Goal: Task Accomplishment & Management: Manage account settings

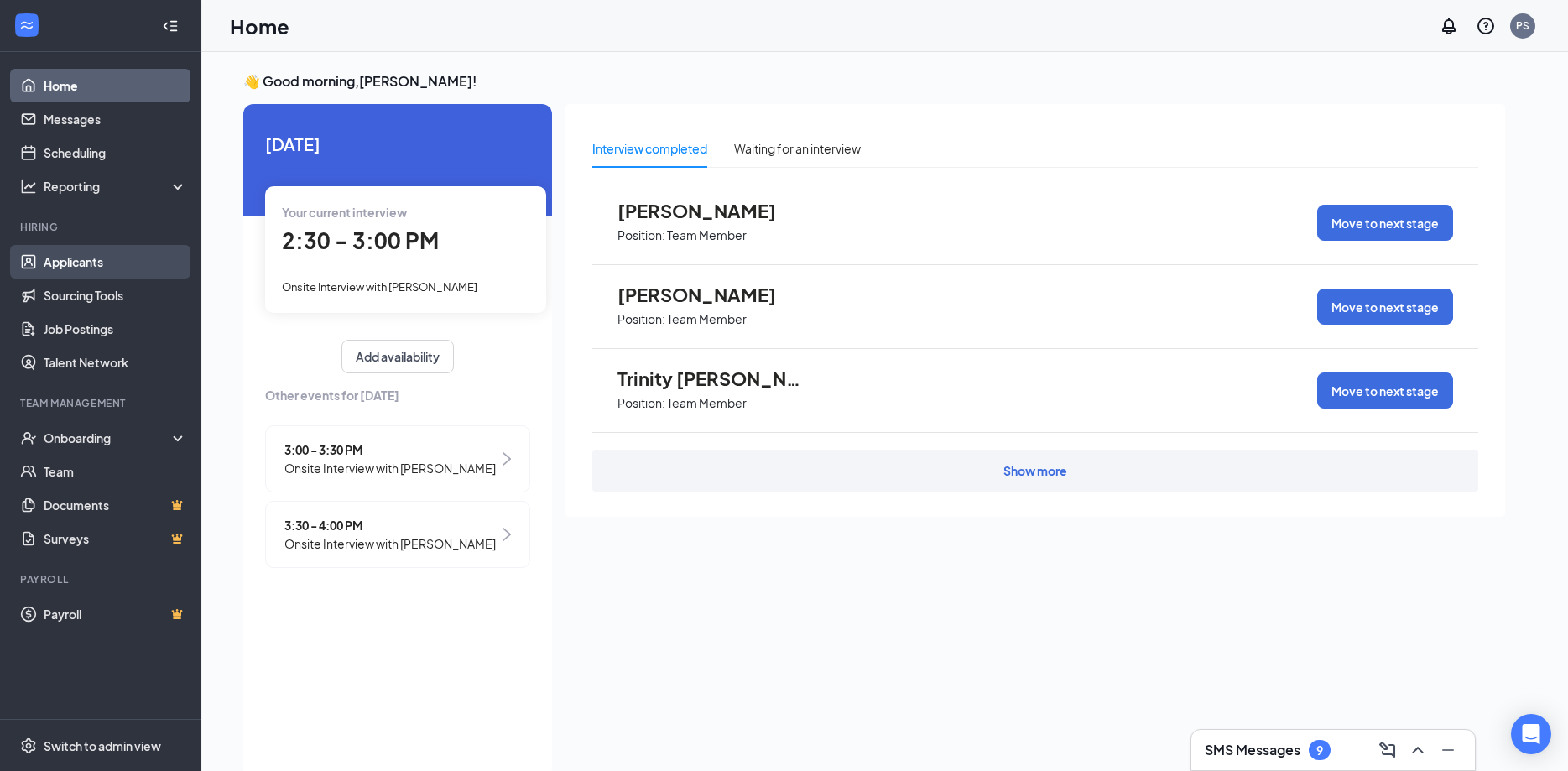
click at [92, 266] on link "Applicants" at bounding box center [115, 261] width 144 height 34
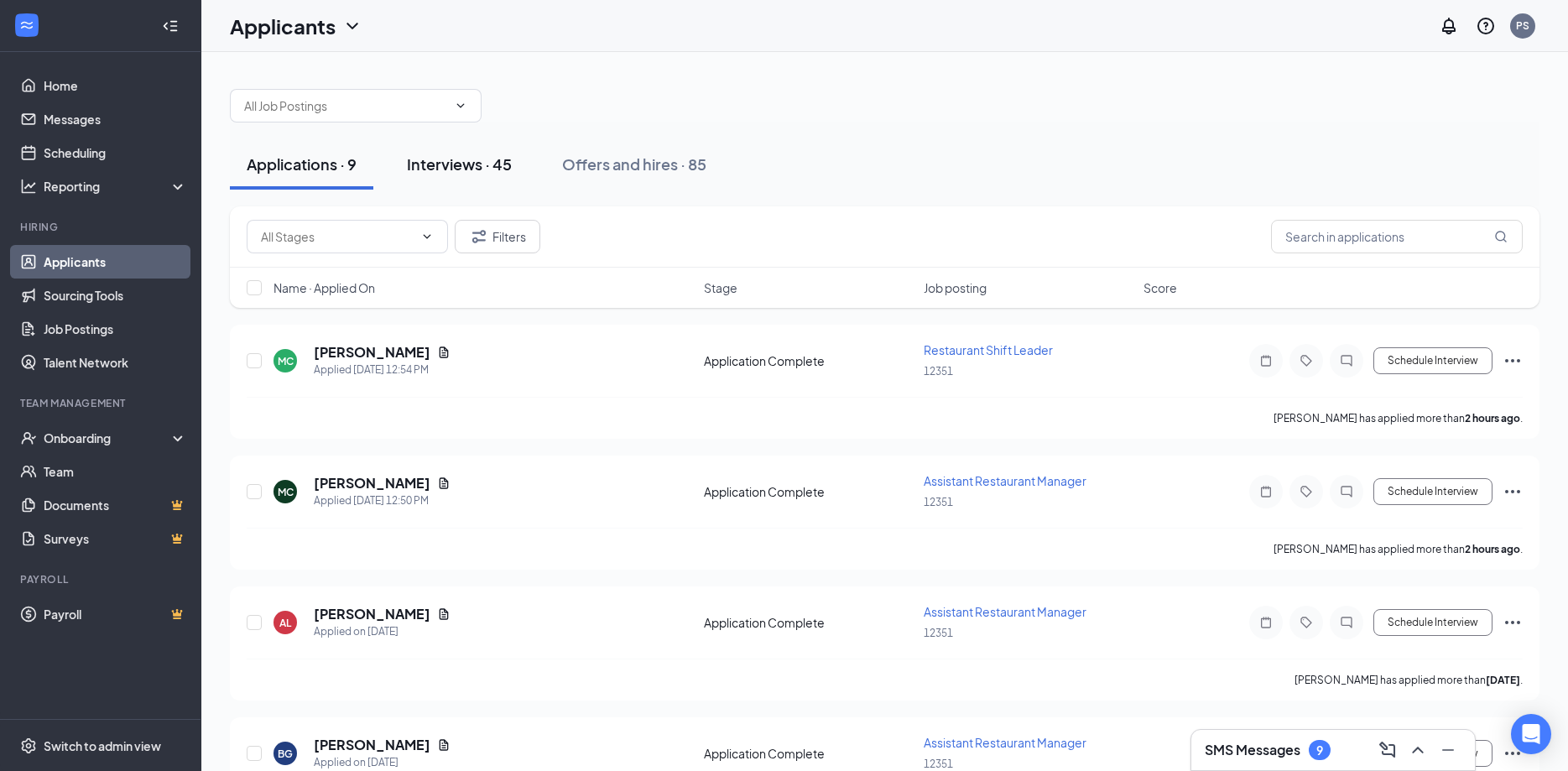
click at [442, 164] on div "Interviews · 45" at bounding box center [459, 164] width 104 height 21
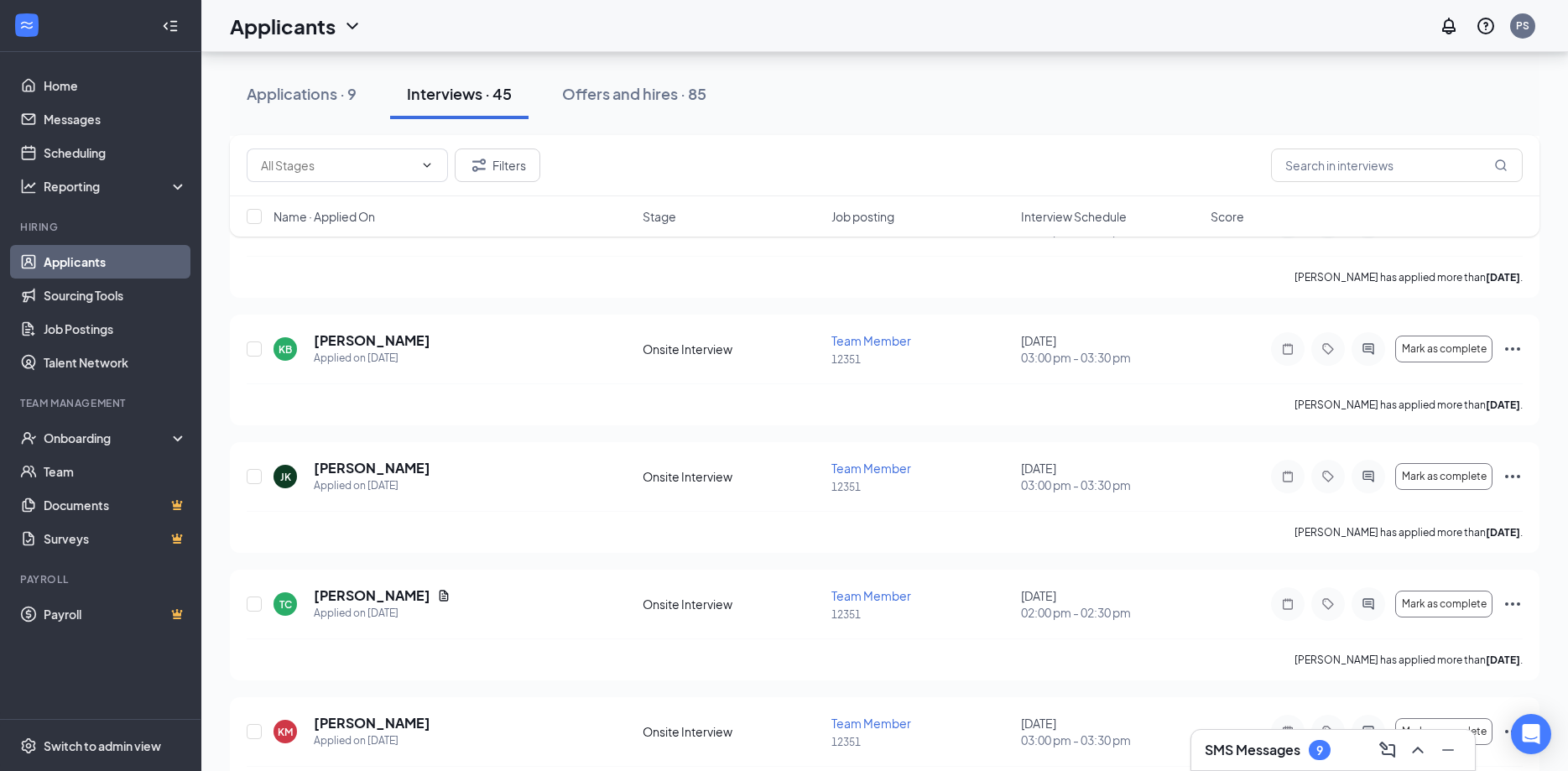
scroll to position [1583, 0]
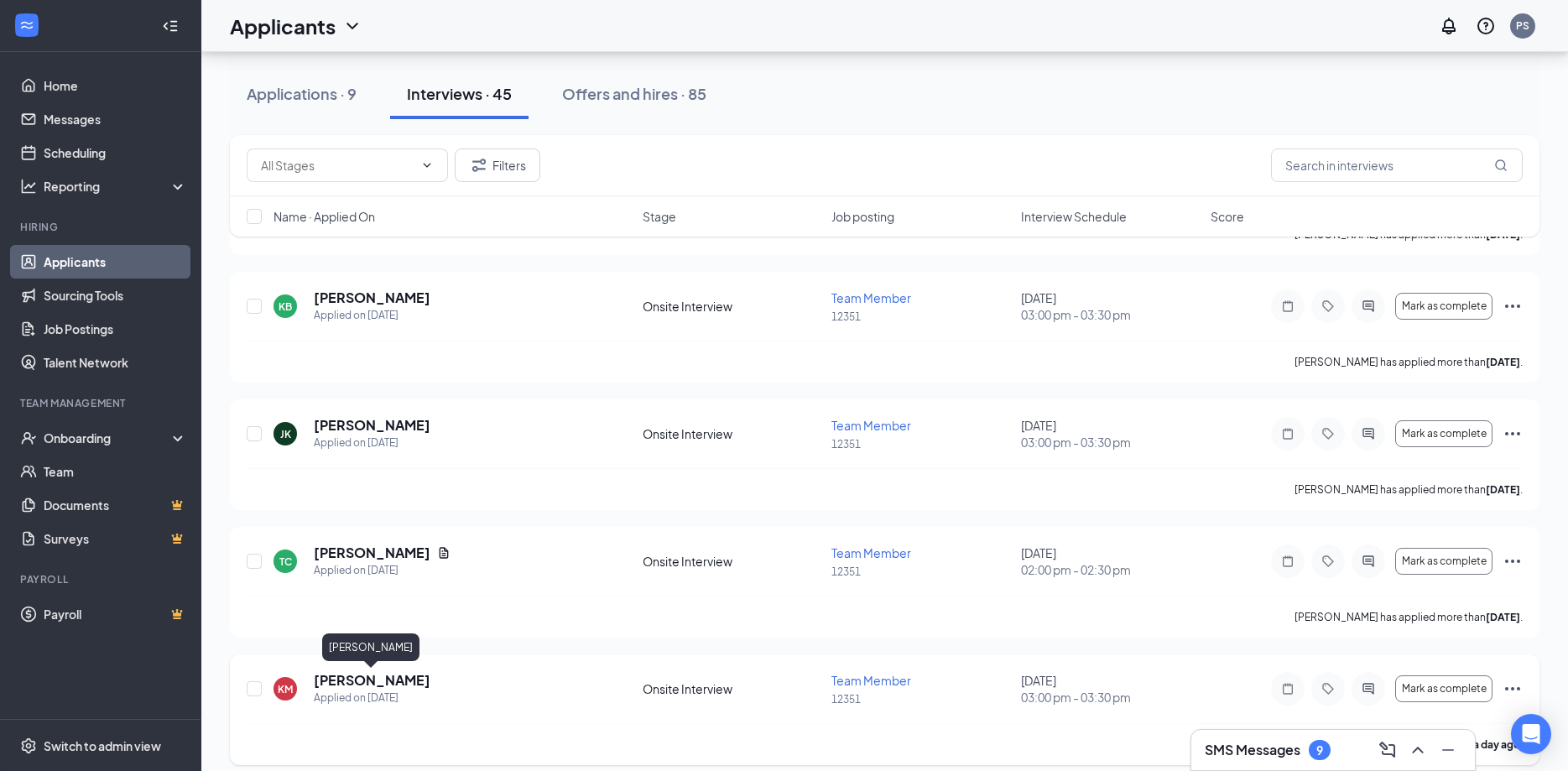
click at [348, 687] on h5 "[PERSON_NAME]" at bounding box center [371, 680] width 116 height 18
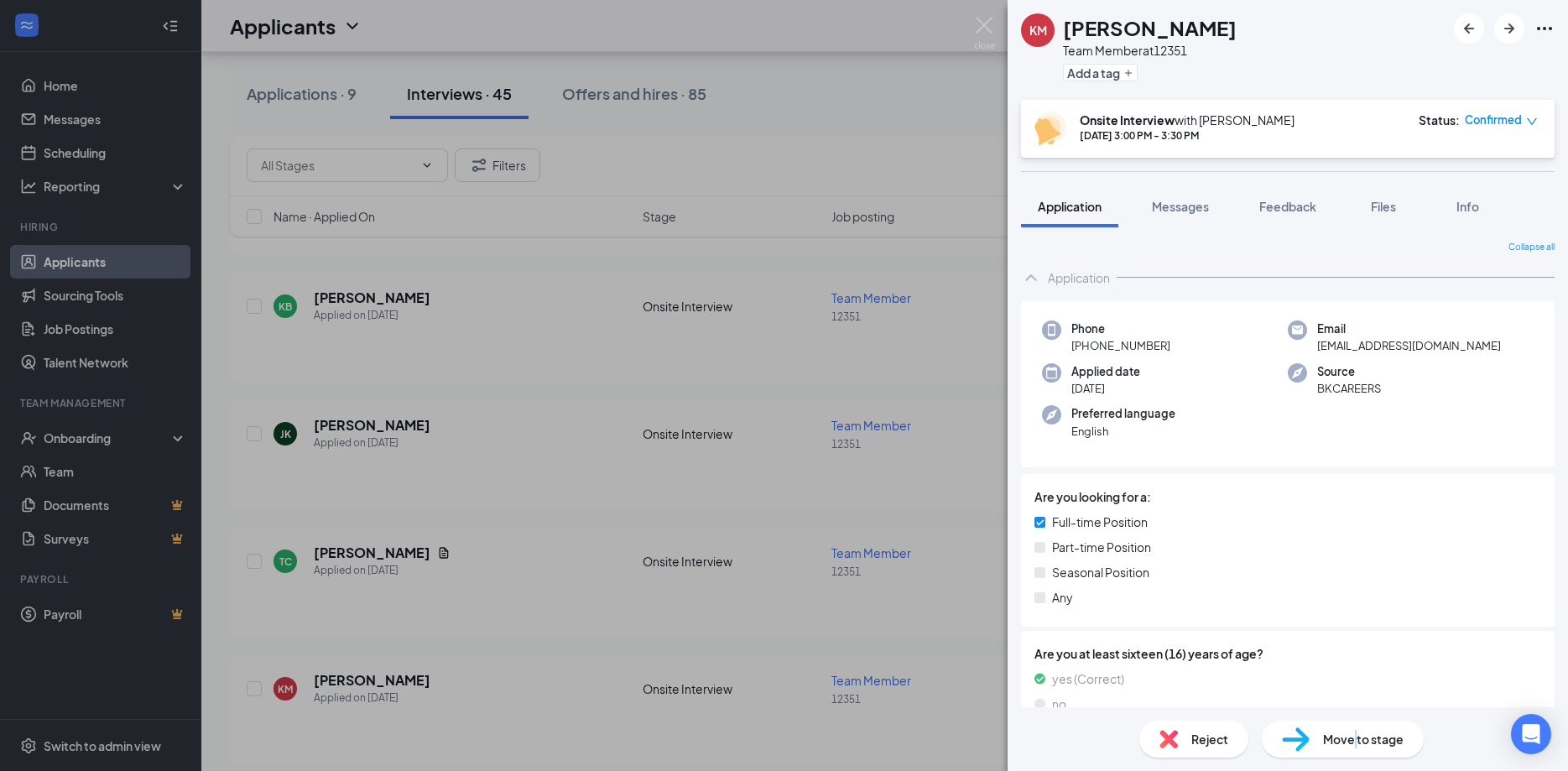
click at [1354, 740] on span "Move to stage" at bounding box center [1364, 739] width 81 height 18
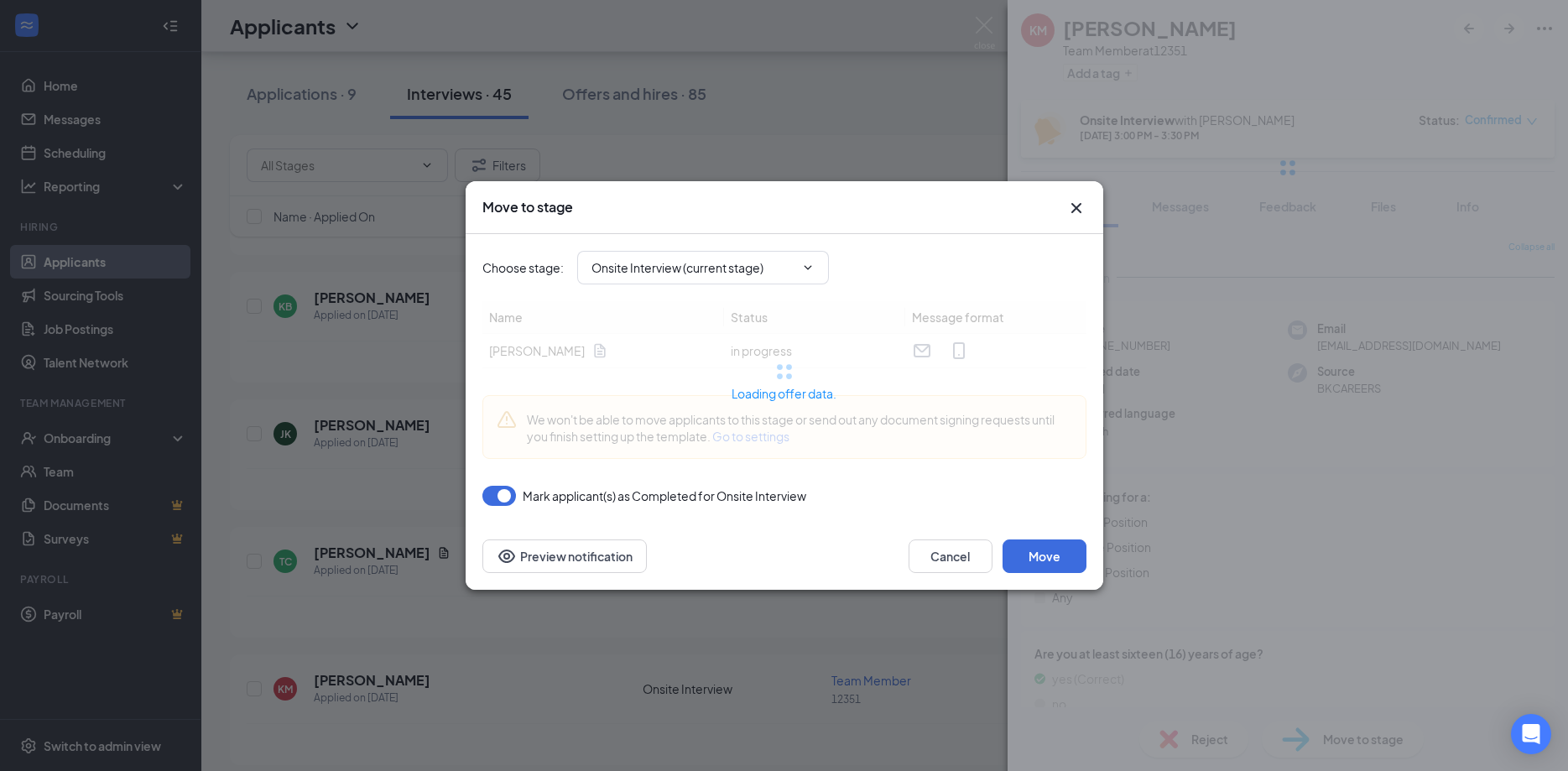
type input "Offer Letter (next stage)"
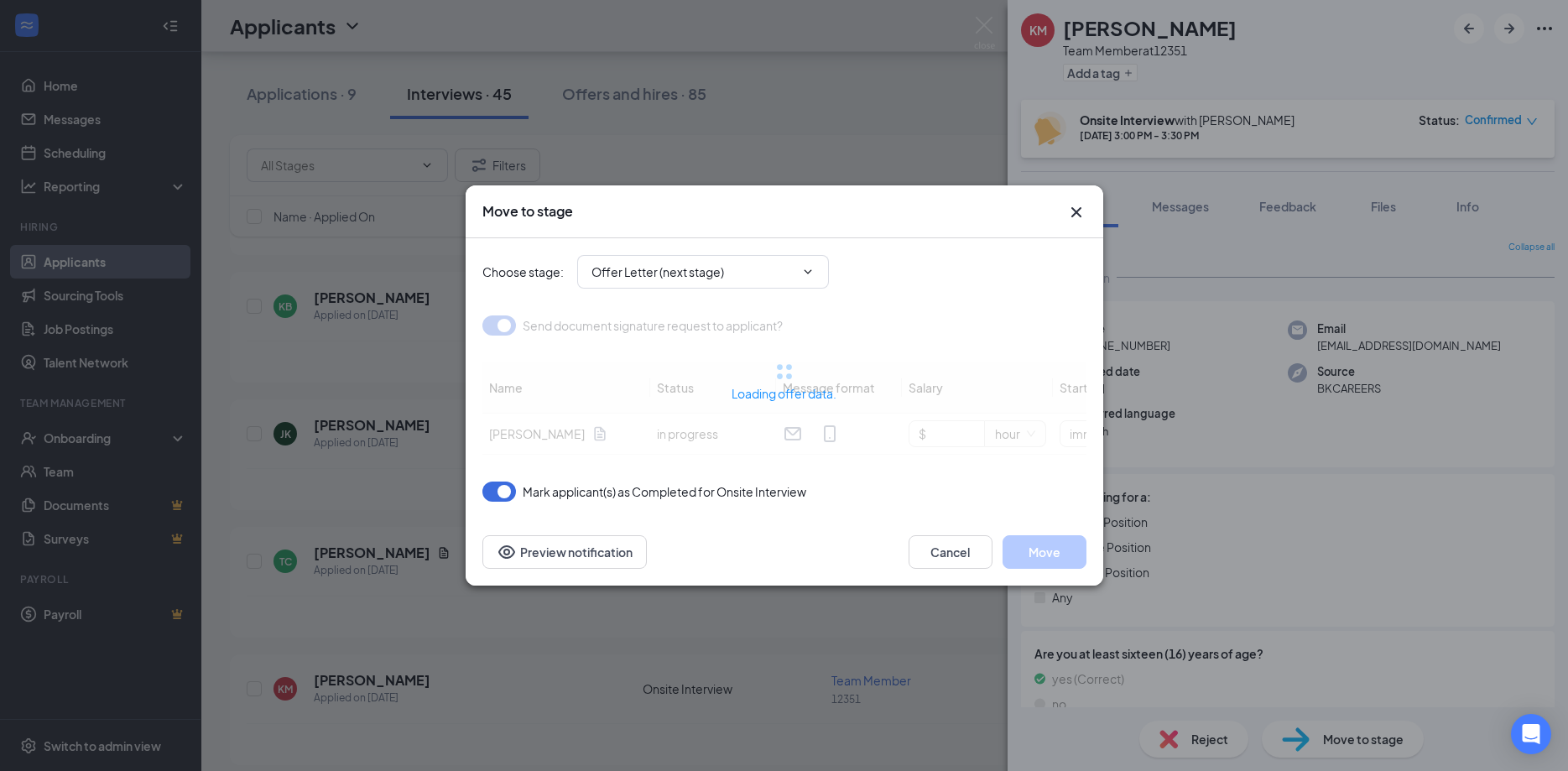
type input "{{Expiration_Date_in_3_days}}"
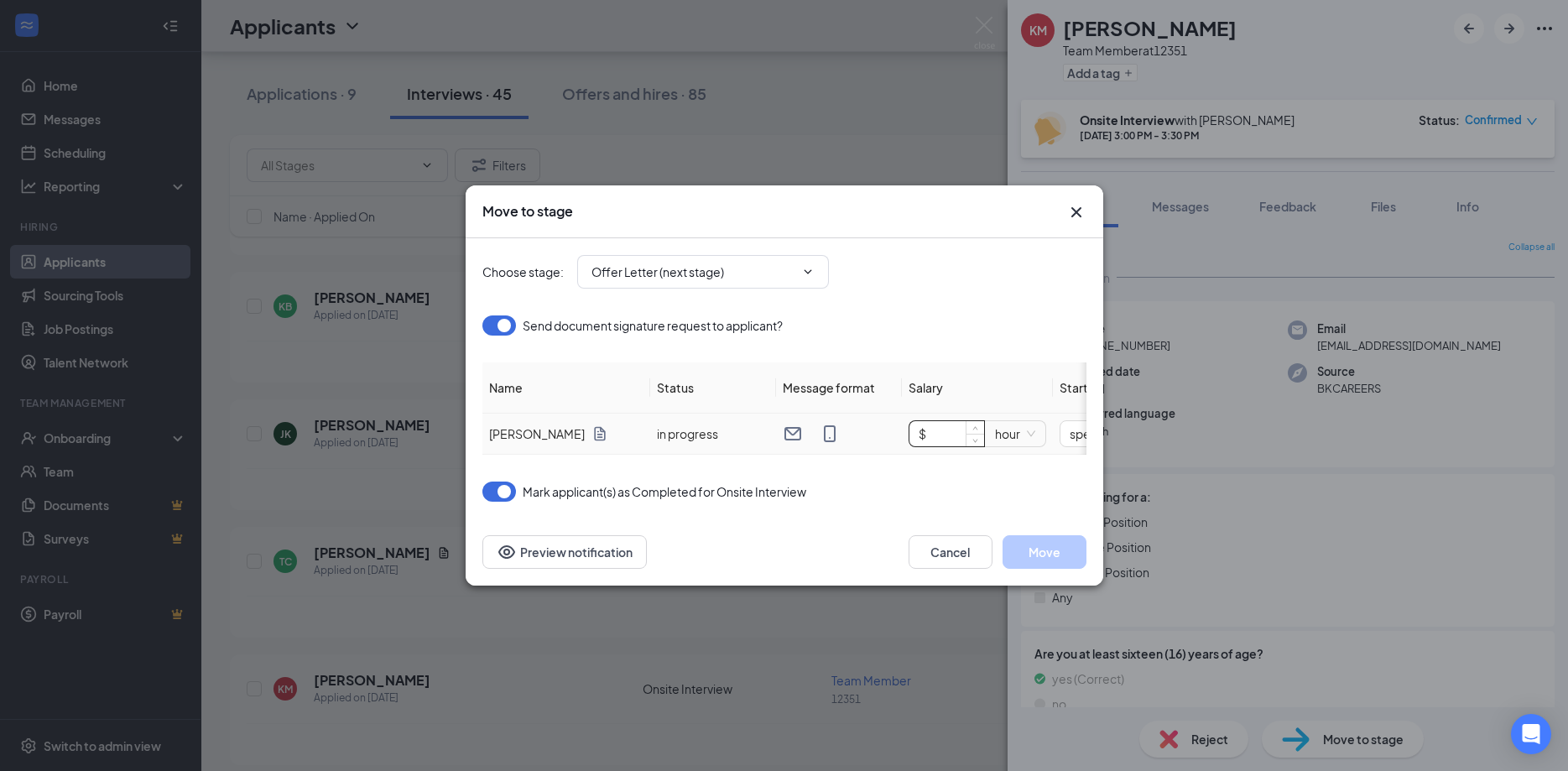
click at [950, 424] on input "$" at bounding box center [946, 434] width 74 height 25
type input "$ 15"
click at [1041, 548] on button "Move" at bounding box center [1045, 552] width 84 height 34
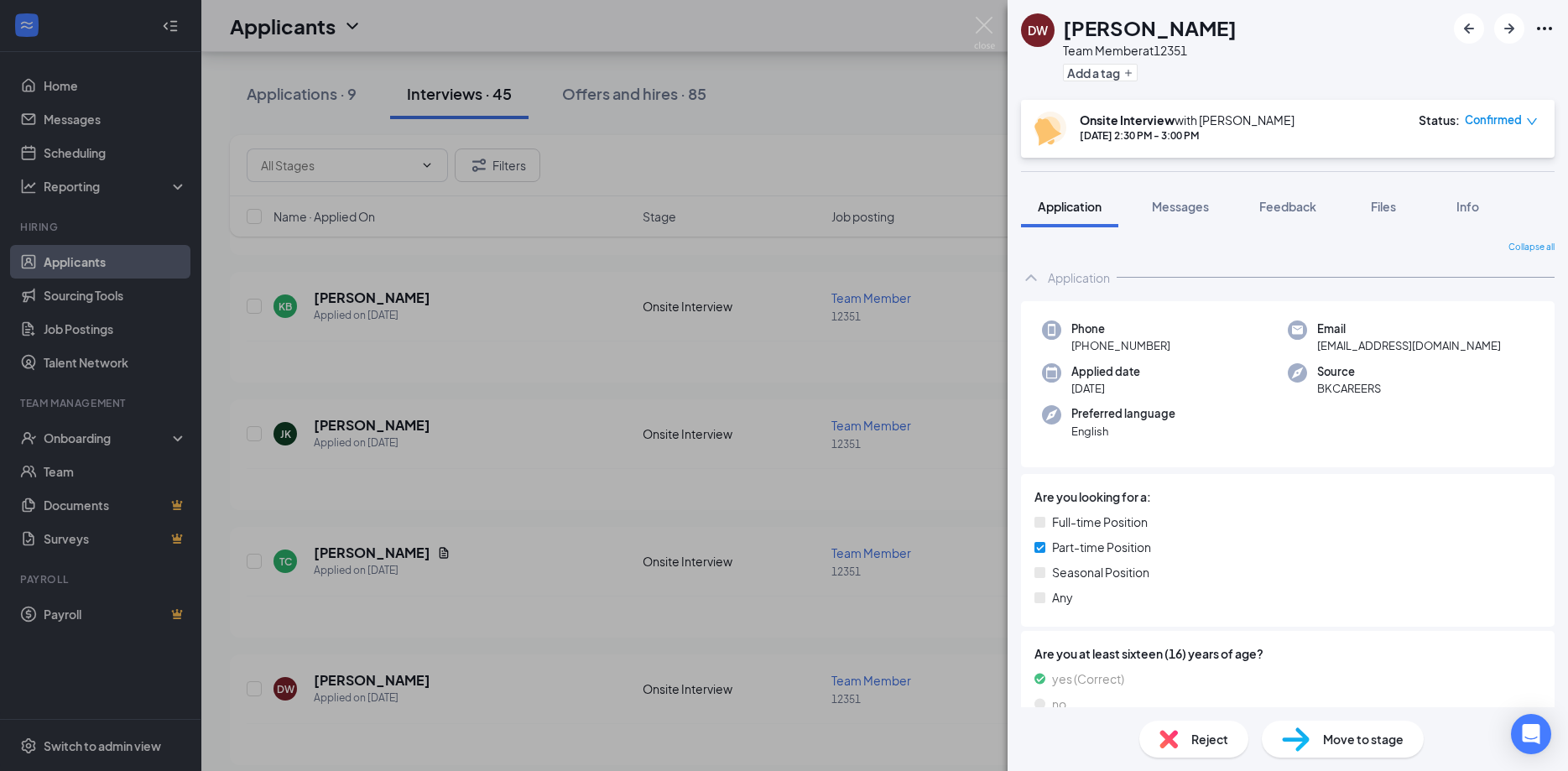
click at [980, 15] on div "DW [PERSON_NAME] Team Member at 12351 Add a tag Onsite Interview with [PERSON_N…" at bounding box center [784, 385] width 1568 height 771
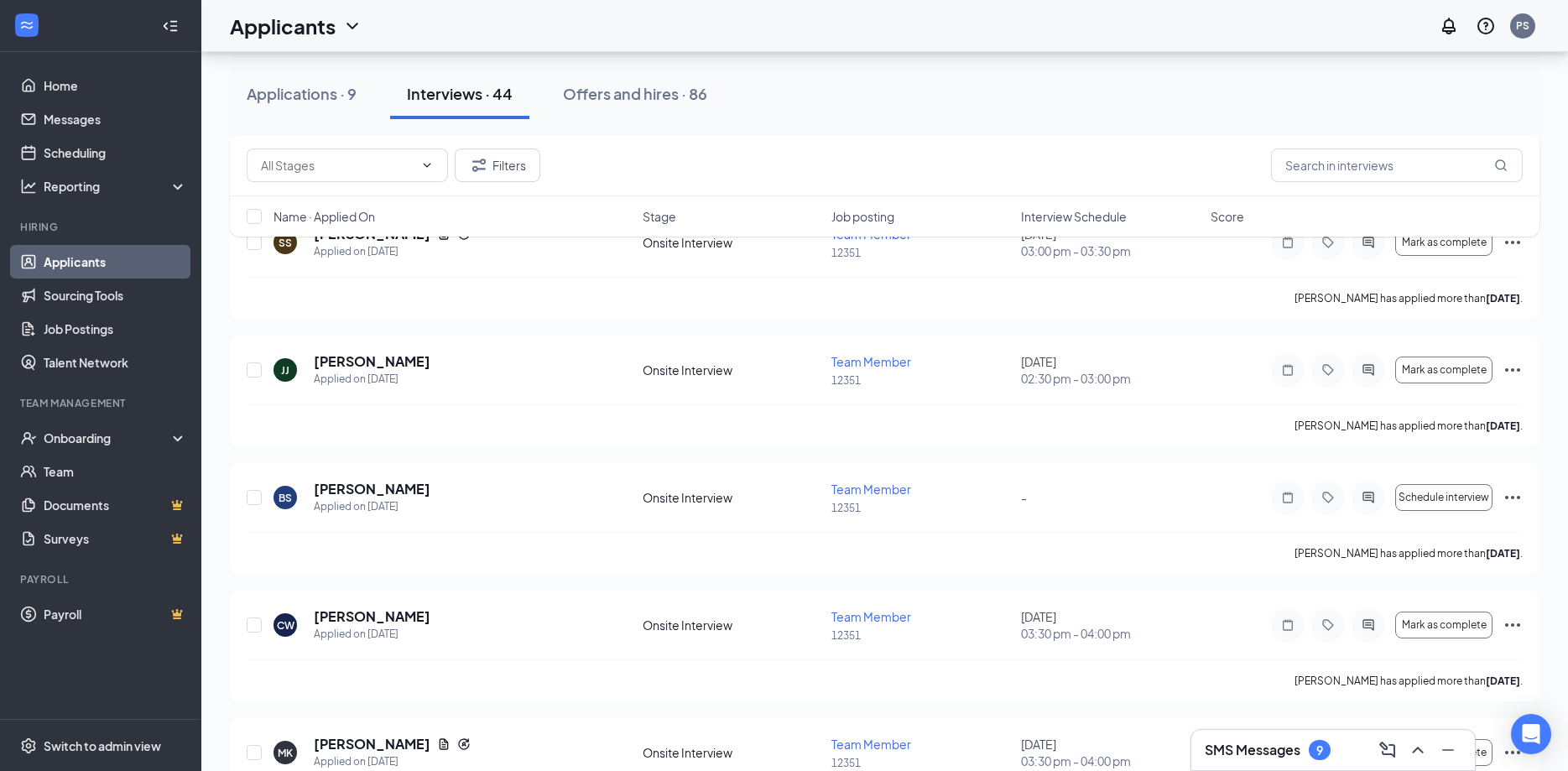
scroll to position [528, 0]
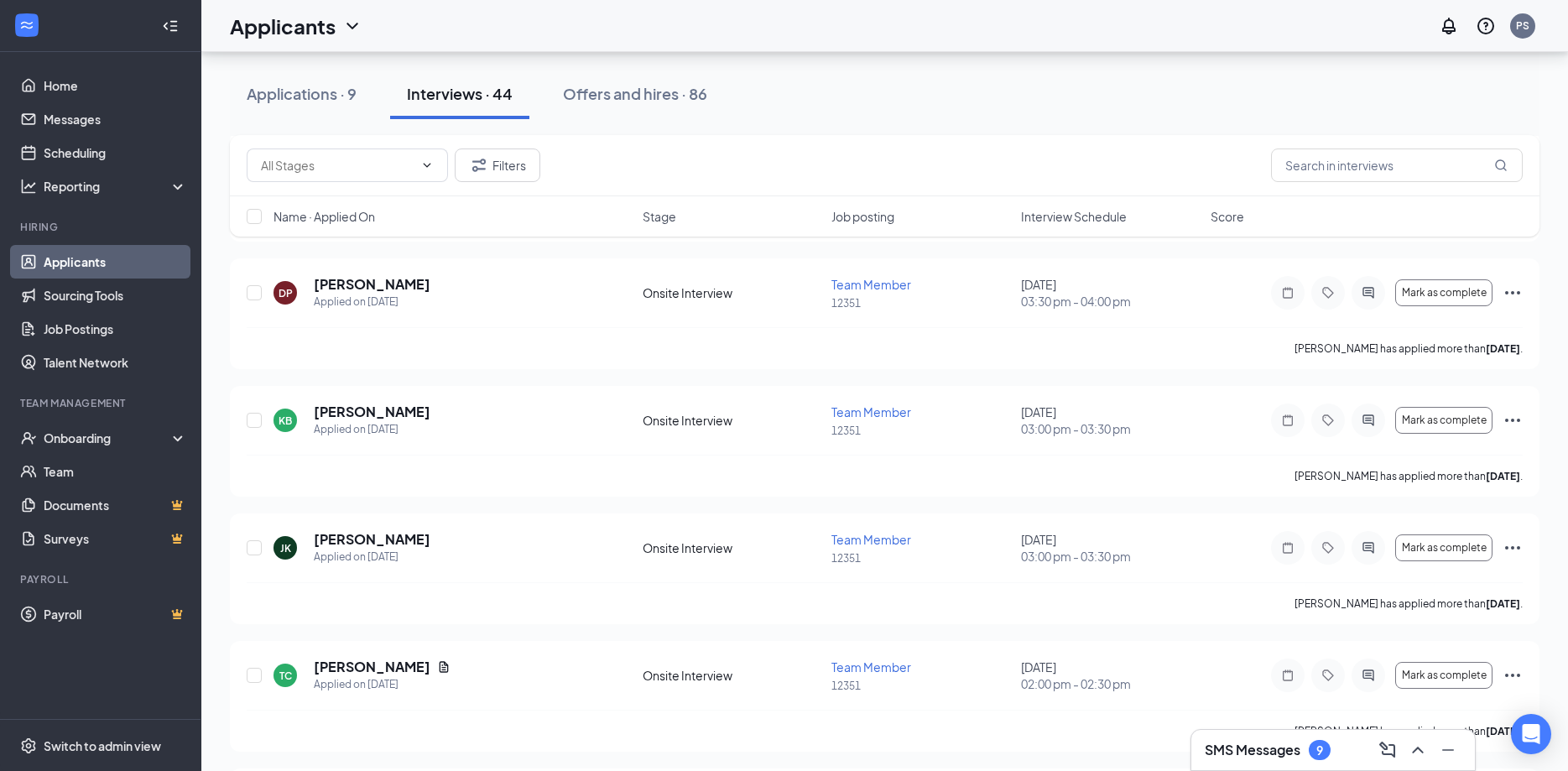
scroll to position [1512, 0]
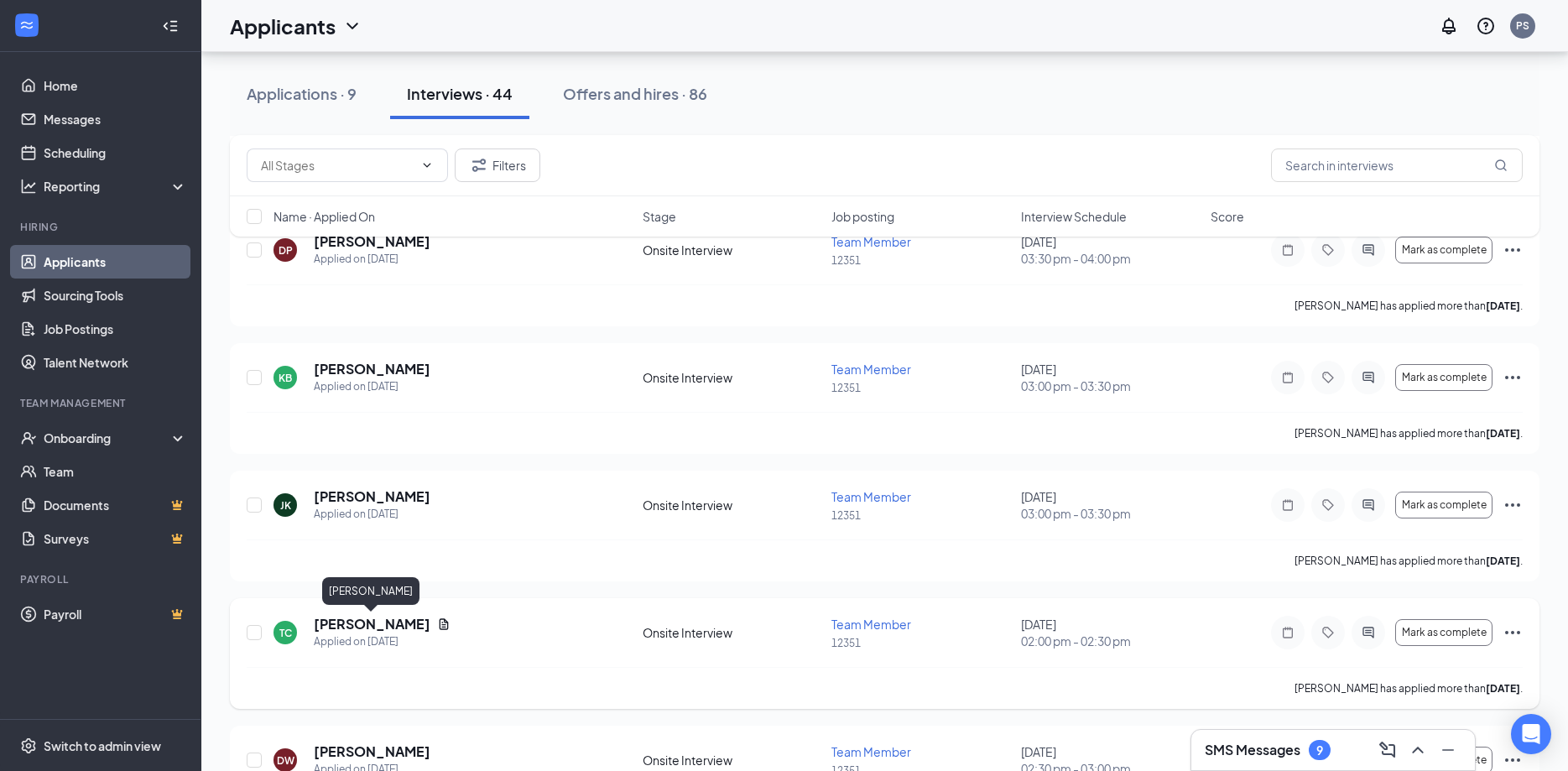
click at [382, 624] on h5 "[PERSON_NAME]" at bounding box center [371, 624] width 116 height 18
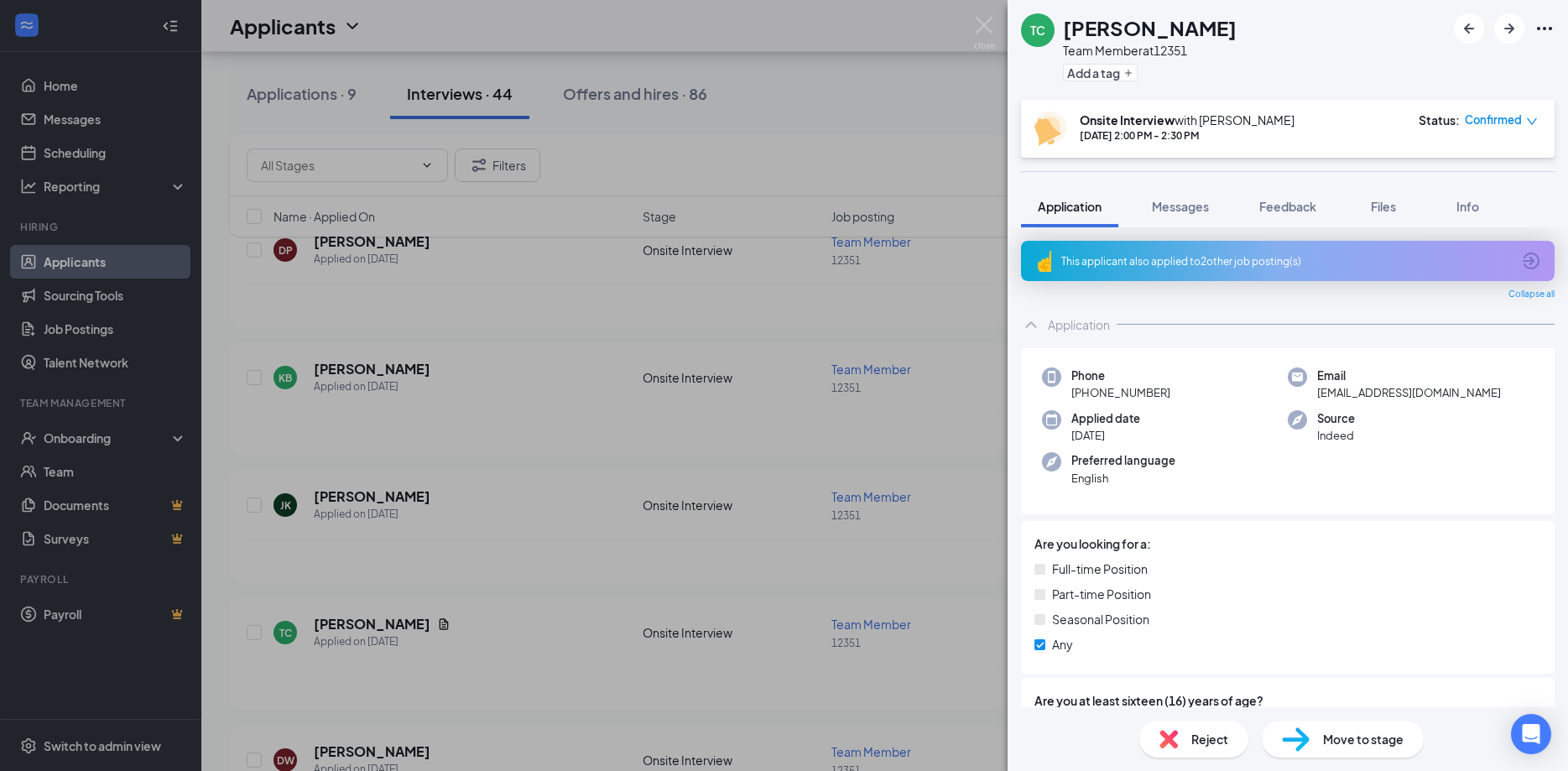
click at [1222, 739] on span "Reject" at bounding box center [1210, 739] width 37 height 18
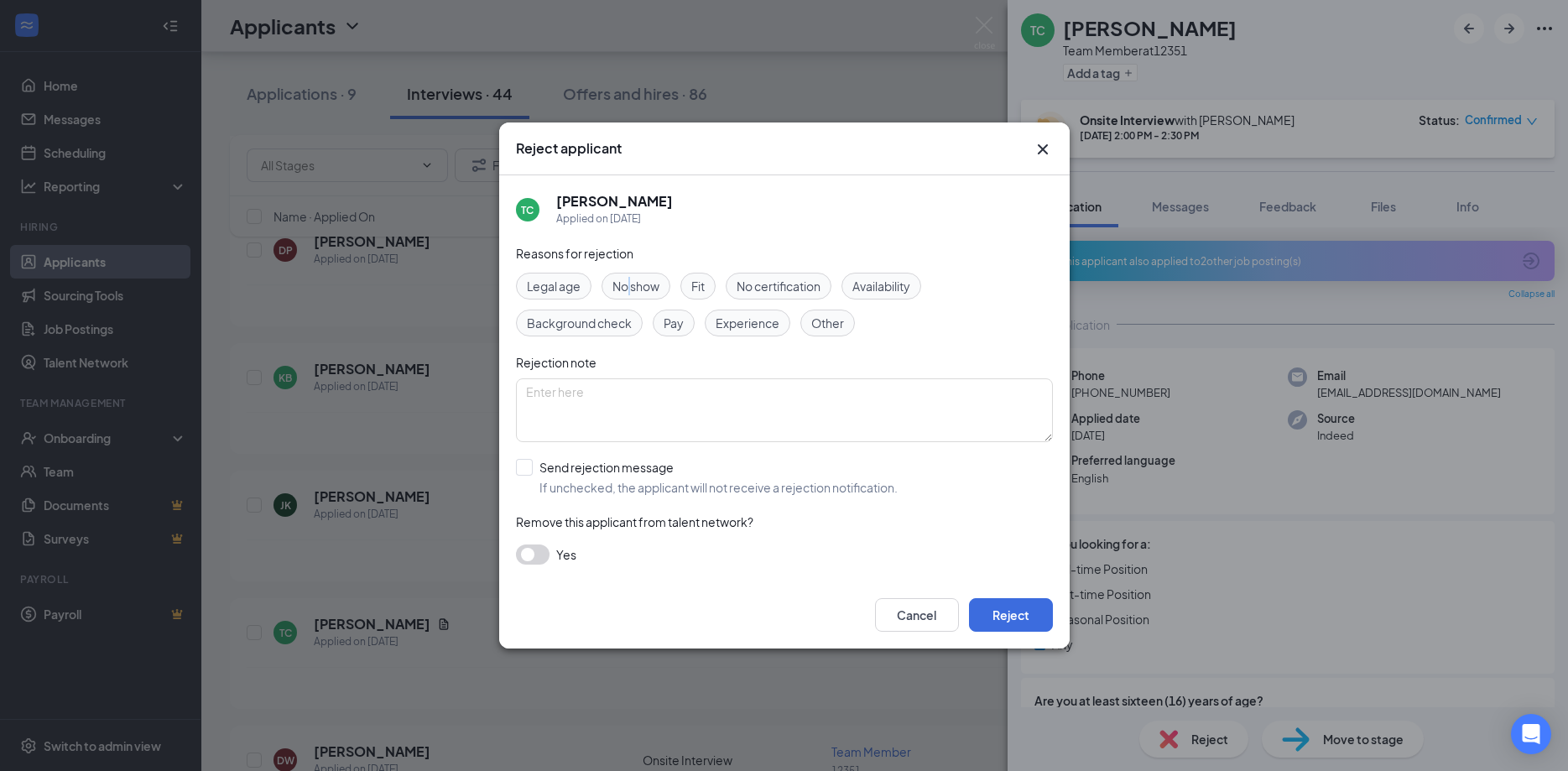
click at [630, 286] on span "No show" at bounding box center [635, 286] width 47 height 18
click at [1011, 610] on button "Reject" at bounding box center [1011, 615] width 84 height 34
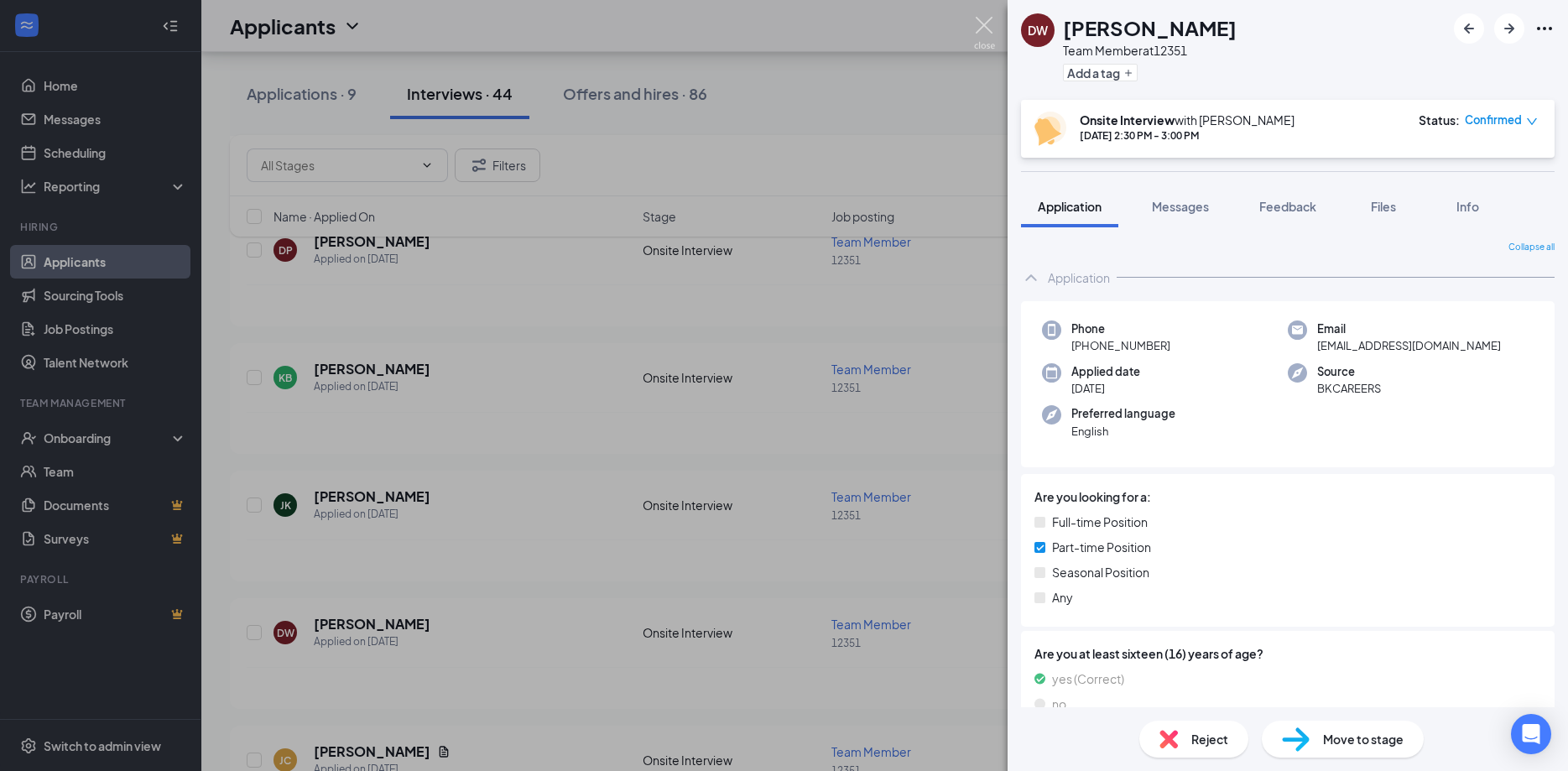
click at [984, 22] on img at bounding box center [984, 33] width 21 height 33
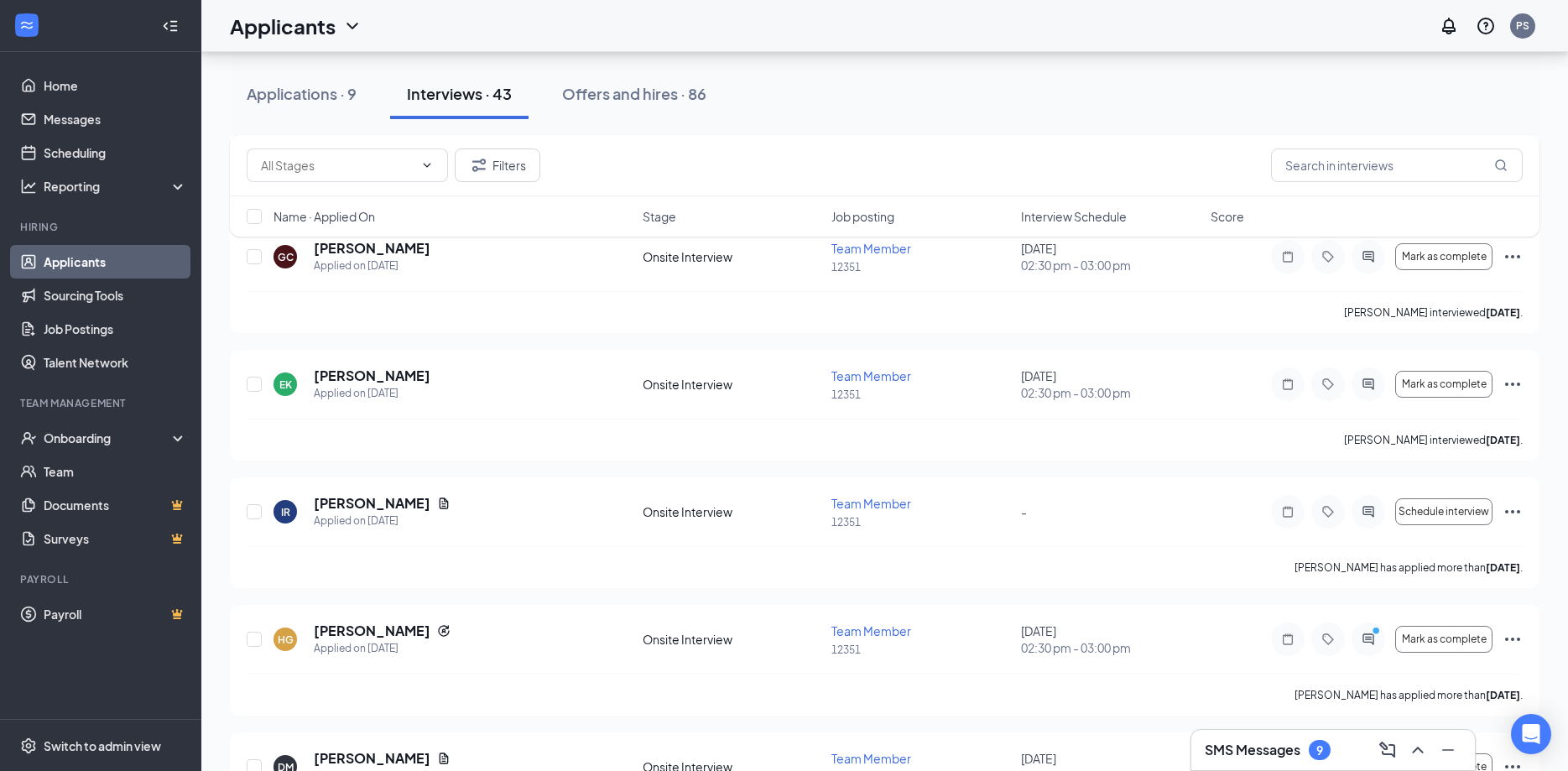
scroll to position [2682, 0]
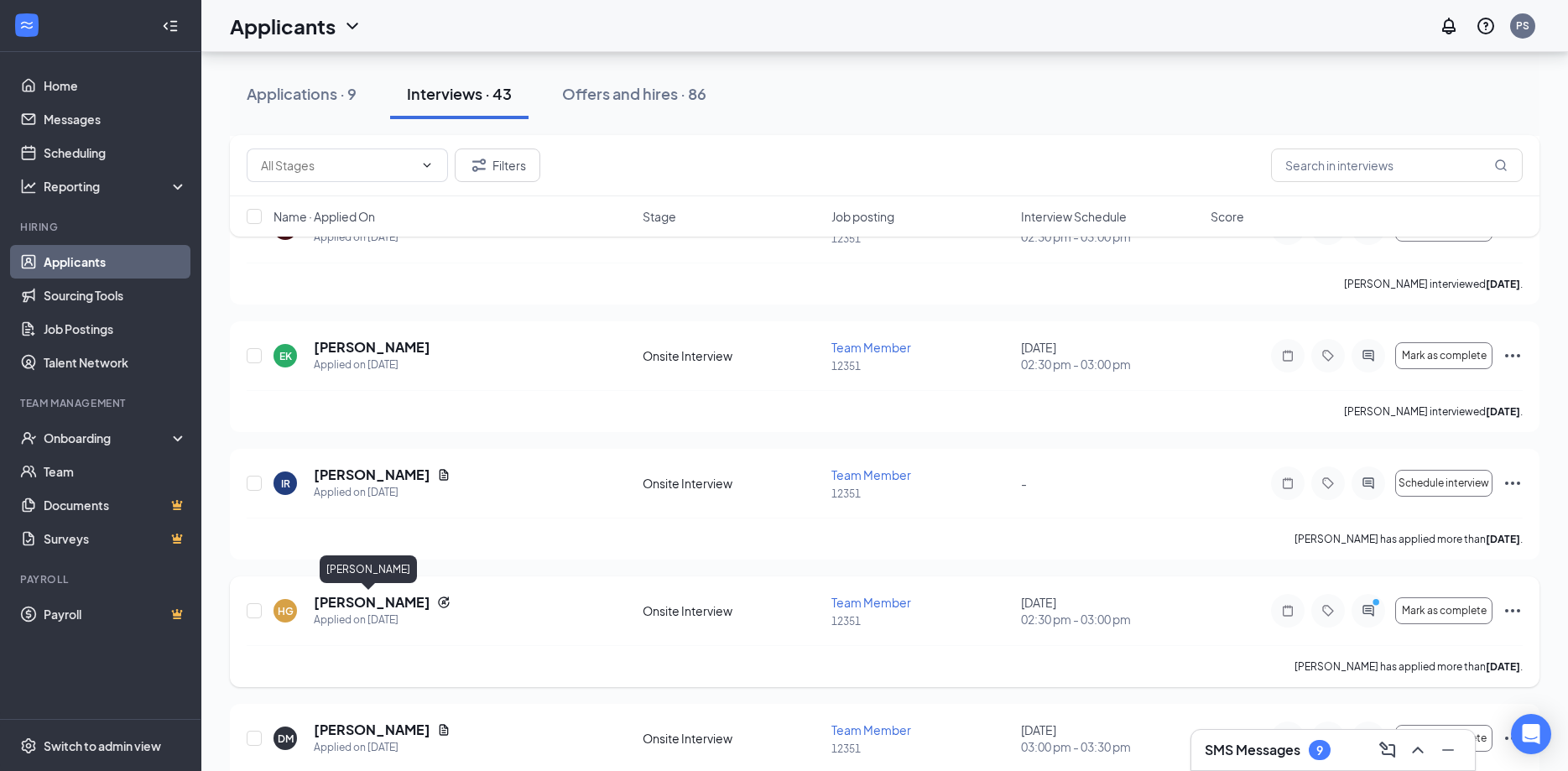
click at [364, 604] on h5 "[PERSON_NAME]" at bounding box center [371, 602] width 116 height 18
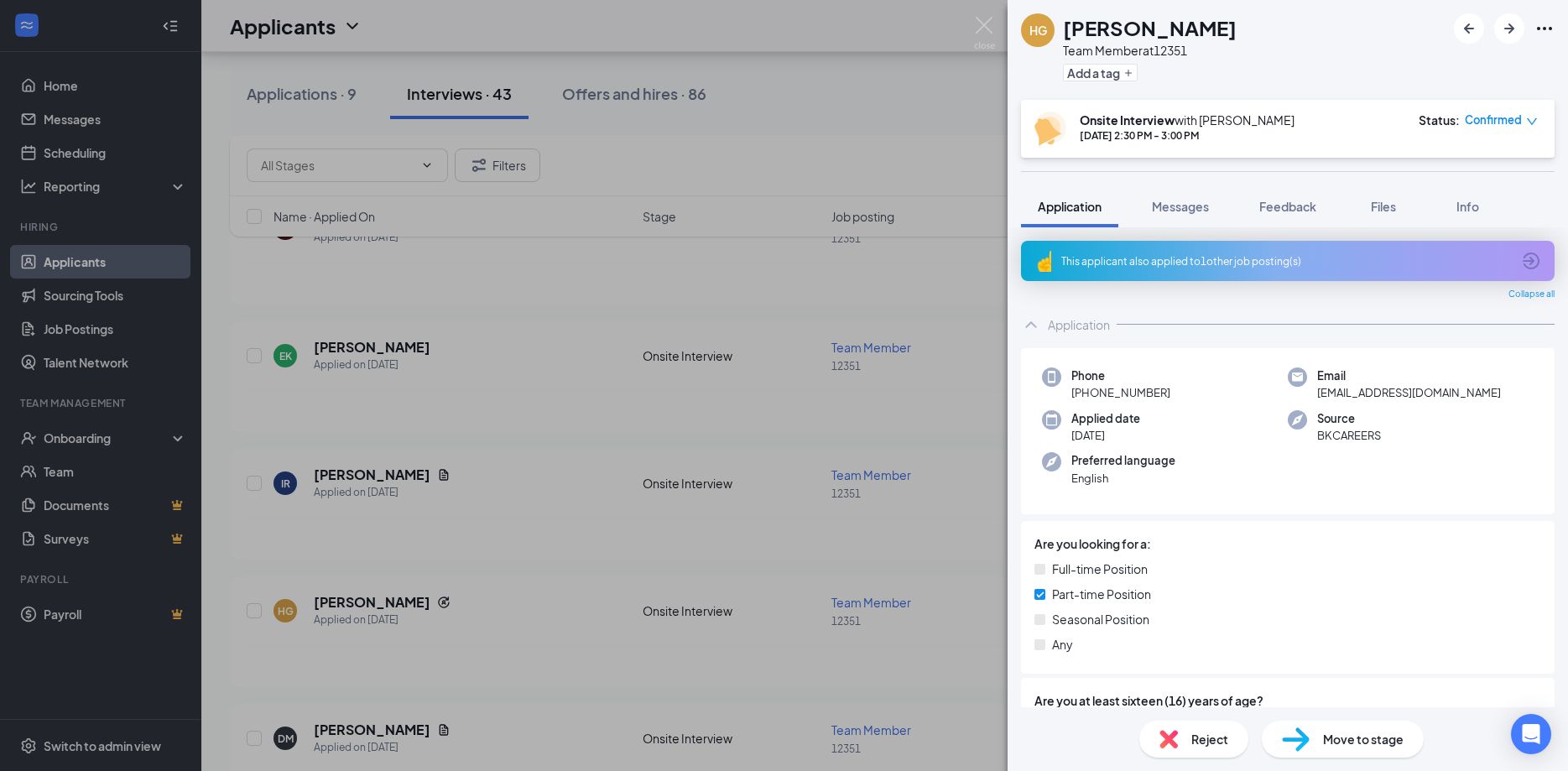
click at [1202, 739] on span "Reject" at bounding box center [1210, 739] width 37 height 18
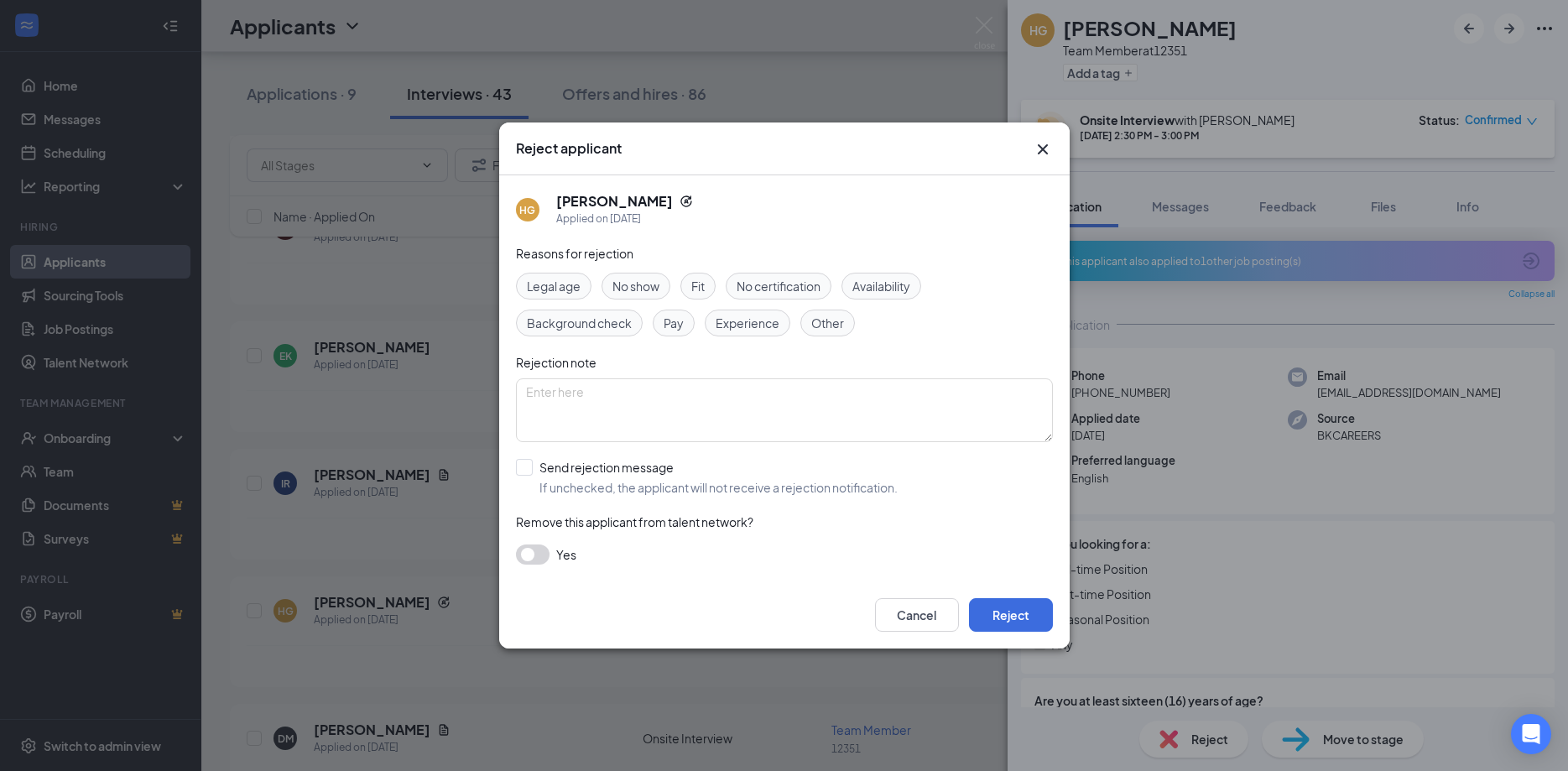
click at [634, 280] on span "No show" at bounding box center [635, 286] width 47 height 18
click at [995, 613] on button "Reject" at bounding box center [1011, 615] width 84 height 34
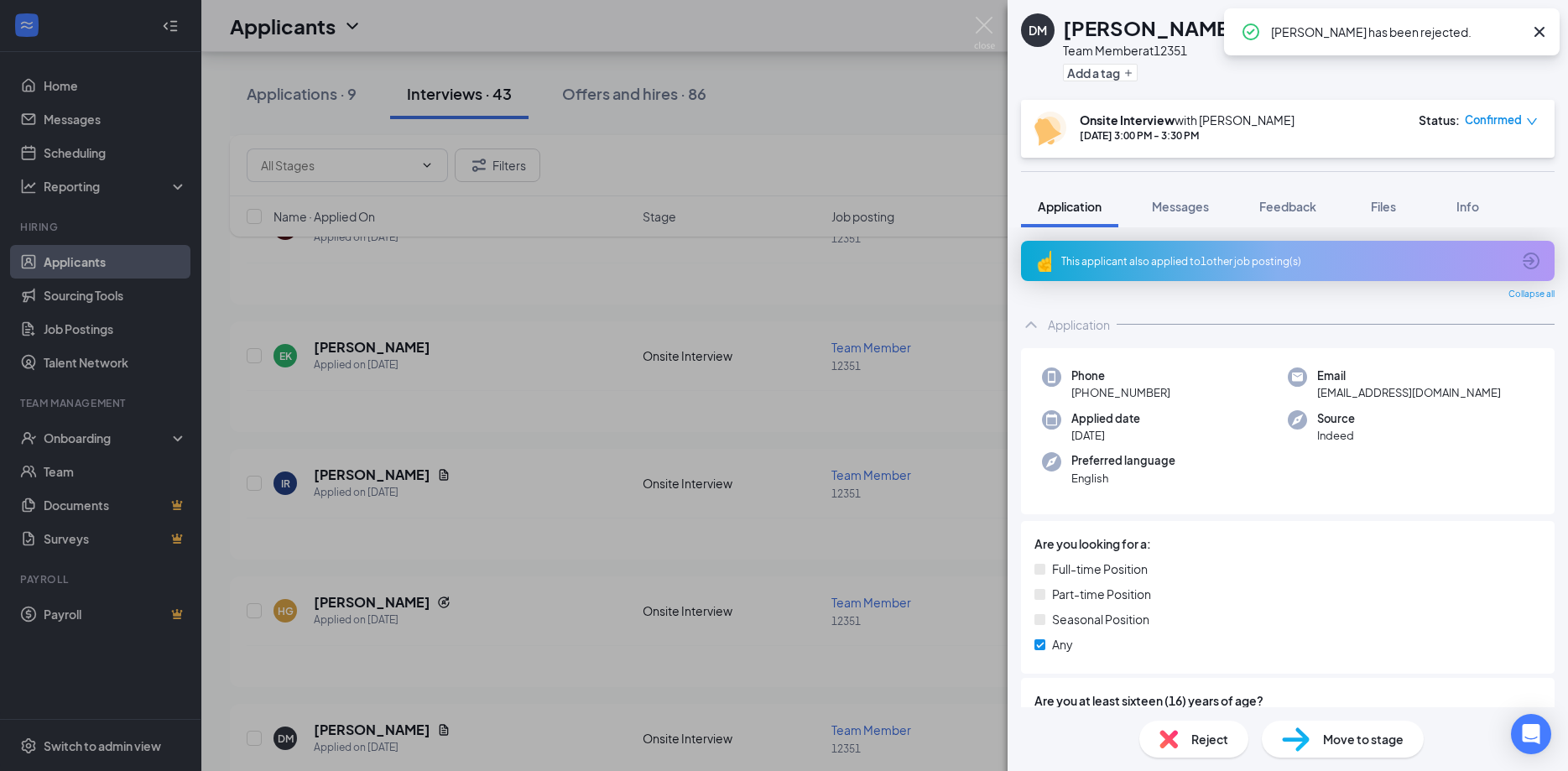
click at [984, 16] on div "[PERSON_NAME] Team Member at 12351 Add a tag Onsite Interview with [PERSON_NAME…" at bounding box center [784, 385] width 1568 height 771
